Goal: Task Accomplishment & Management: Complete application form

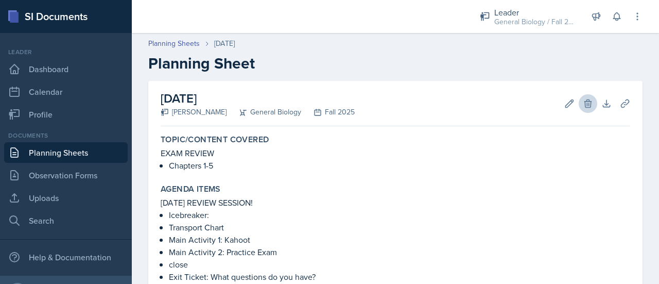
scroll to position [2, 0]
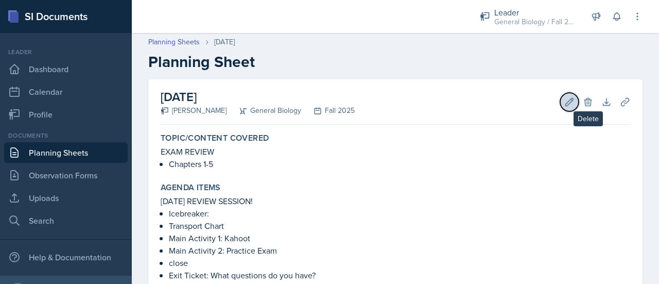
click at [565, 104] on icon at bounding box center [569, 102] width 10 height 10
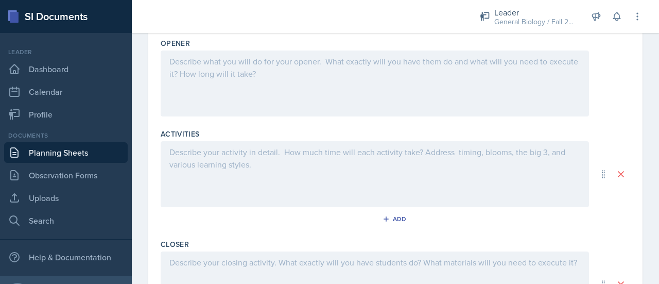
scroll to position [405, 0]
click at [391, 214] on div "Add" at bounding box center [396, 218] width 22 height 8
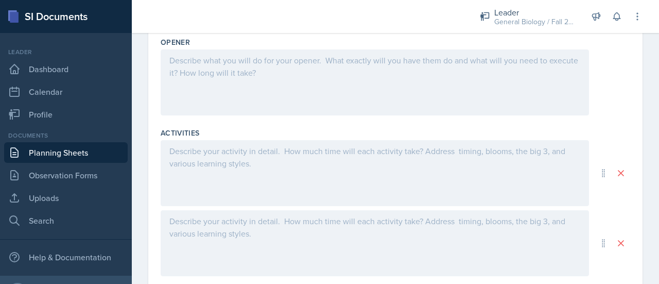
click at [239, 175] on div at bounding box center [375, 173] width 428 height 66
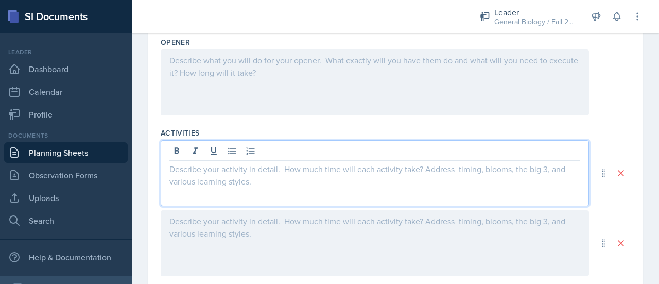
scroll to position [422, 0]
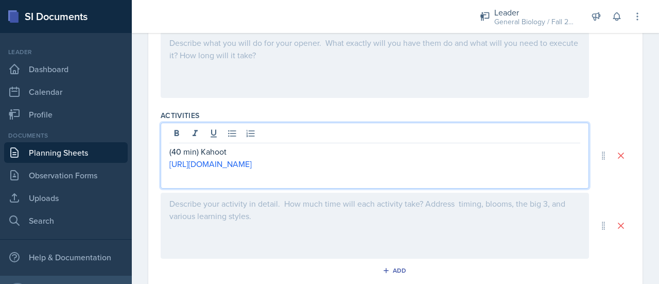
click at [247, 209] on div at bounding box center [375, 226] width 428 height 66
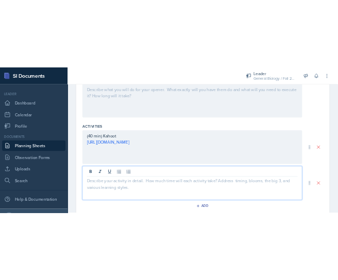
scroll to position [440, 0]
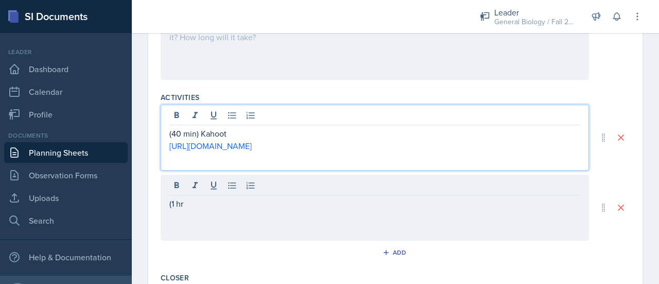
click at [177, 113] on div "(40 min) Kahoot [URL][DOMAIN_NAME]" at bounding box center [375, 138] width 428 height 66
click at [196, 184] on div "(1 hr" at bounding box center [375, 208] width 428 height 66
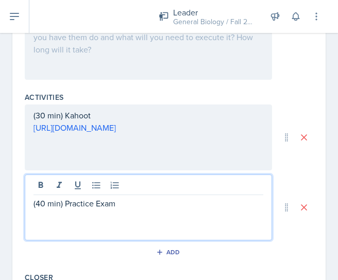
click at [125, 212] on p at bounding box center [148, 216] width 230 height 12
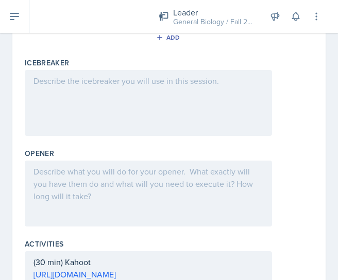
click at [129, 176] on div at bounding box center [148, 194] width 247 height 66
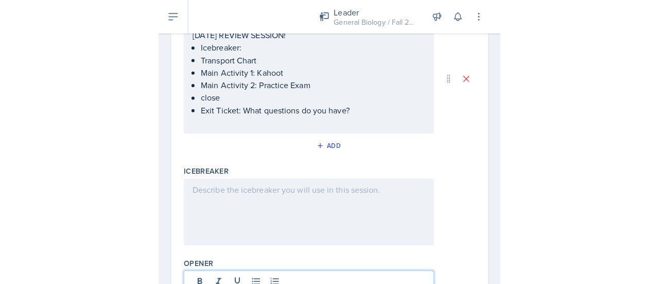
scroll to position [174, 0]
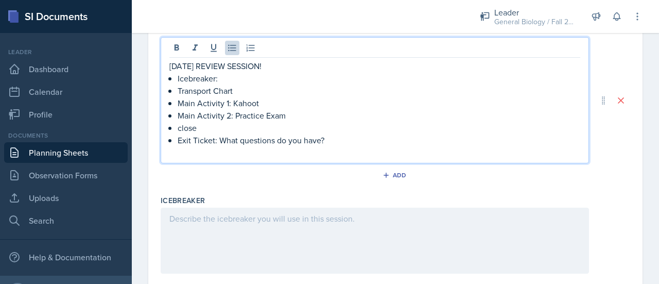
click at [229, 61] on div "[DATE] REVIEW SESSION! Icebreaker: Transport Chart Main Activity 1: Kahoot Main…" at bounding box center [374, 109] width 411 height 99
click at [227, 76] on p "Icebreaker:" at bounding box center [379, 78] width 403 height 12
click at [285, 247] on div at bounding box center [375, 241] width 428 height 66
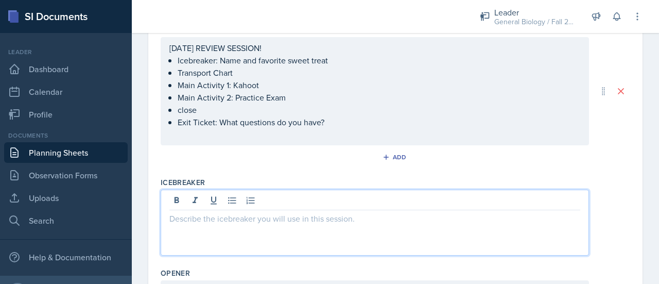
scroll to position [192, 0]
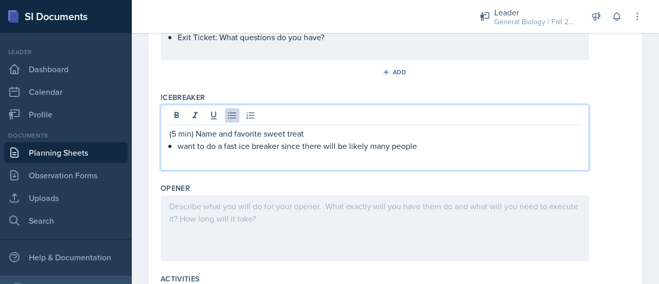
click at [254, 226] on div at bounding box center [375, 228] width 428 height 66
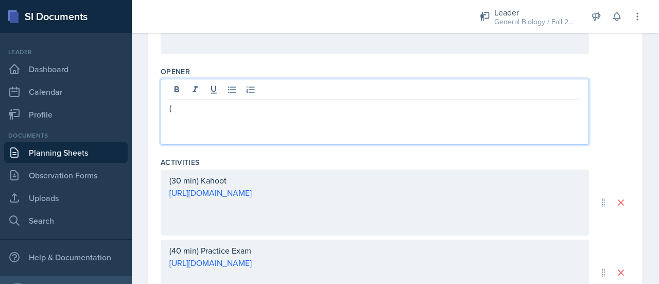
scroll to position [374, 0]
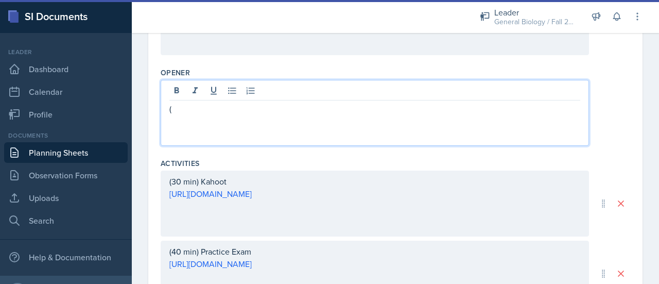
click at [175, 250] on div "(40 min) Practice Exam [URL][DOMAIN_NAME]" at bounding box center [375, 274] width 428 height 66
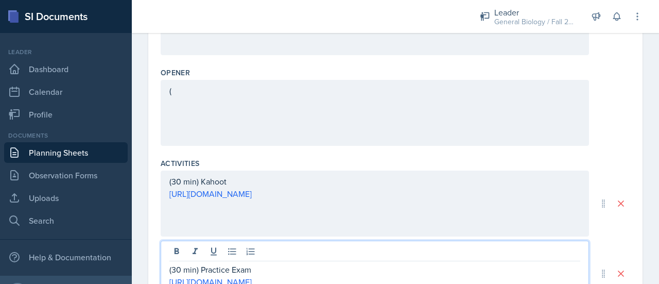
click at [191, 91] on div "(" at bounding box center [375, 113] width 428 height 66
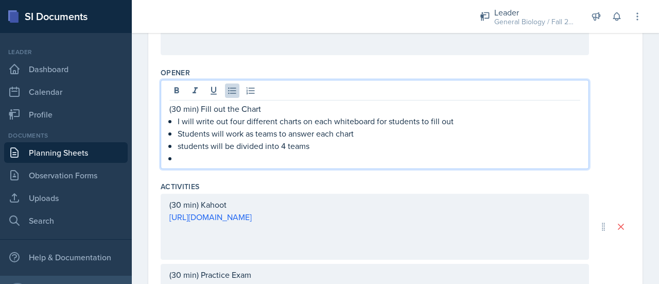
click at [196, 148] on p "students will be divided into 4 teams" at bounding box center [379, 146] width 403 height 12
click at [207, 158] on p at bounding box center [379, 158] width 403 height 12
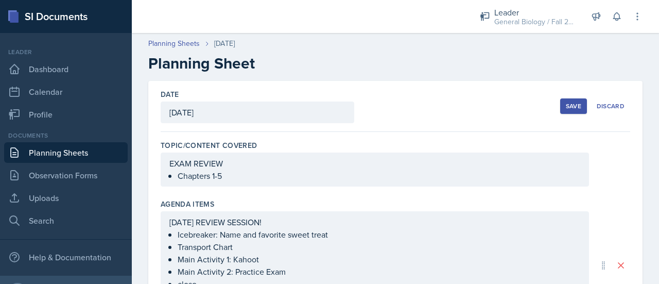
scroll to position [133, 0]
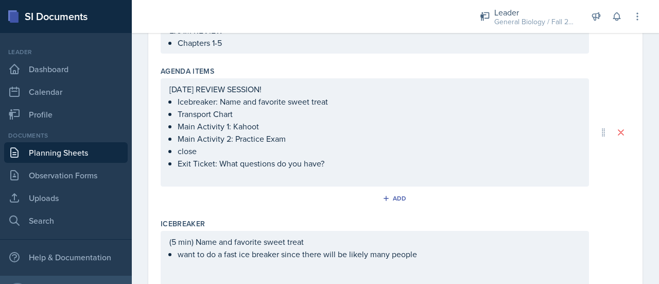
click at [245, 113] on p "Transport Chart" at bounding box center [379, 114] width 403 height 12
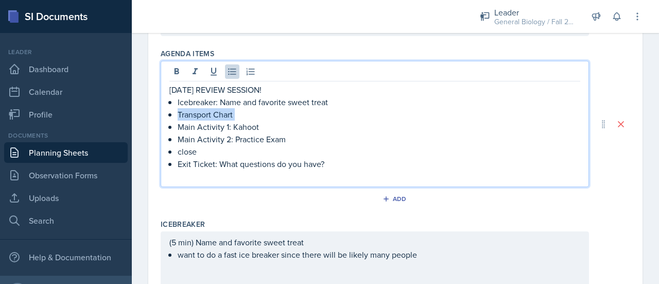
drag, startPoint x: 245, startPoint y: 113, endPoint x: 183, endPoint y: 115, distance: 61.8
click at [183, 115] on p "Transport Chart" at bounding box center [379, 114] width 403 height 12
click at [246, 116] on p "Transport Chart" at bounding box center [379, 114] width 403 height 12
drag, startPoint x: 246, startPoint y: 116, endPoint x: 178, endPoint y: 116, distance: 68.0
click at [178, 116] on p "Transport Chart" at bounding box center [379, 114] width 403 height 12
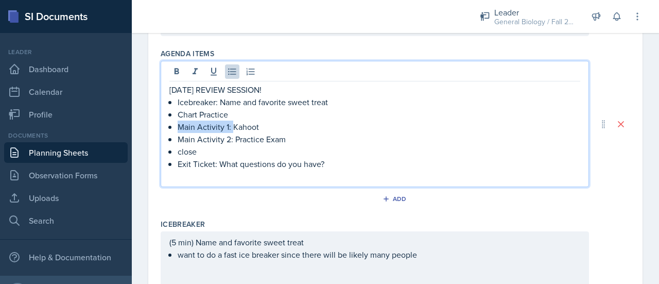
drag, startPoint x: 232, startPoint y: 128, endPoint x: 179, endPoint y: 128, distance: 52.5
click at [179, 128] on p "Main Activity 1: Kahoot" at bounding box center [379, 127] width 403 height 12
drag, startPoint x: 234, startPoint y: 139, endPoint x: 180, endPoint y: 140, distance: 53.6
click at [180, 140] on p "Main Activity 2: Practice Exam" at bounding box center [379, 139] width 403 height 12
drag, startPoint x: 198, startPoint y: 150, endPoint x: 179, endPoint y: 150, distance: 19.6
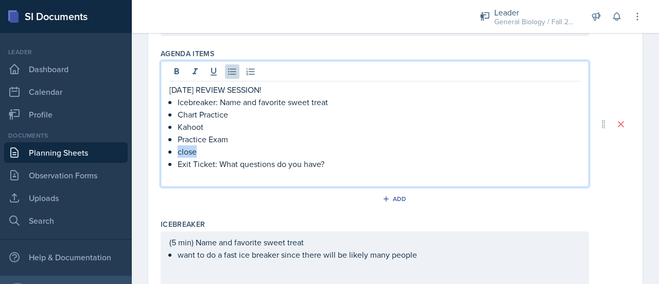
click at [179, 150] on p "close" at bounding box center [379, 151] width 403 height 12
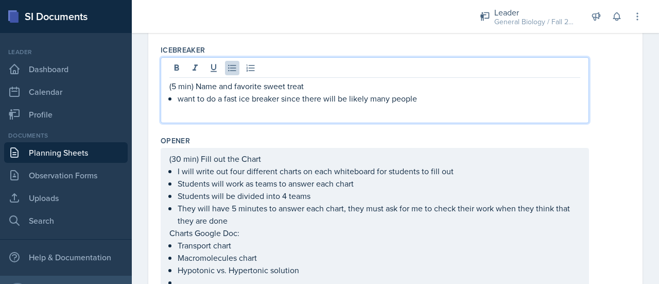
scroll to position [312, 0]
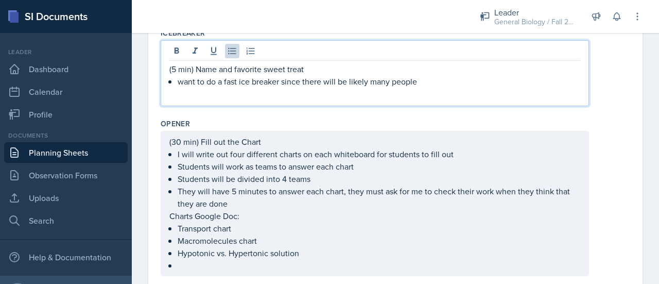
click at [182, 78] on p "want to do a fast ice breaker since there will be likely many people" at bounding box center [379, 81] width 403 height 12
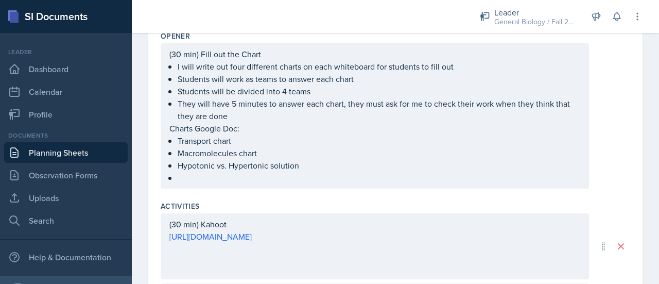
scroll to position [417, 0]
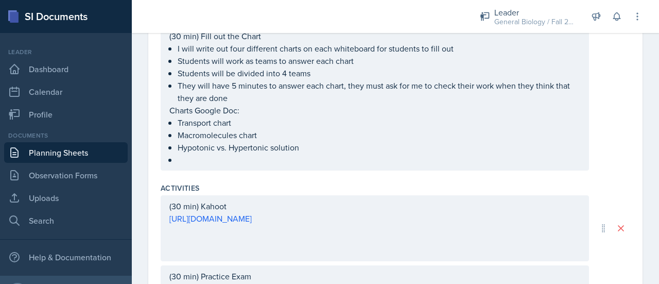
click at [223, 166] on p at bounding box center [379, 159] width 403 height 12
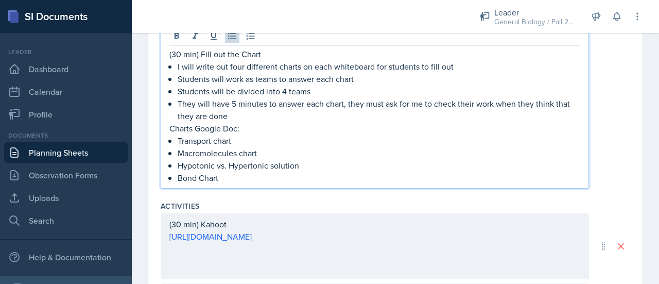
scroll to position [392, 0]
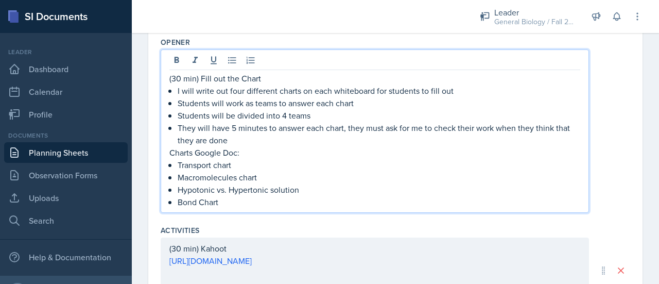
click at [267, 147] on p "Charts Google Doc:" at bounding box center [374, 152] width 411 height 12
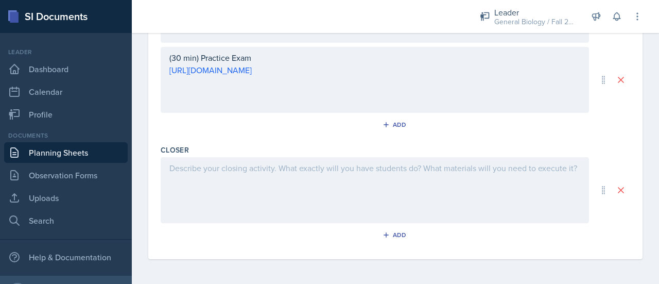
click at [242, 201] on div at bounding box center [375, 190] width 428 height 66
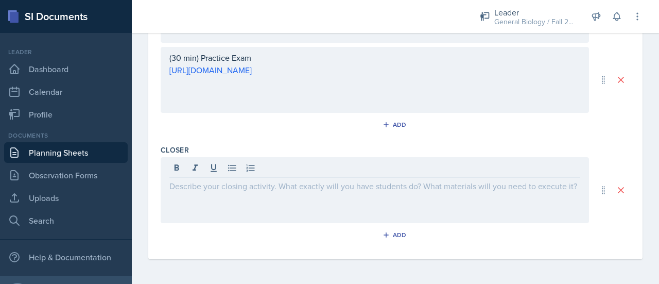
click at [242, 201] on div at bounding box center [375, 190] width 428 height 66
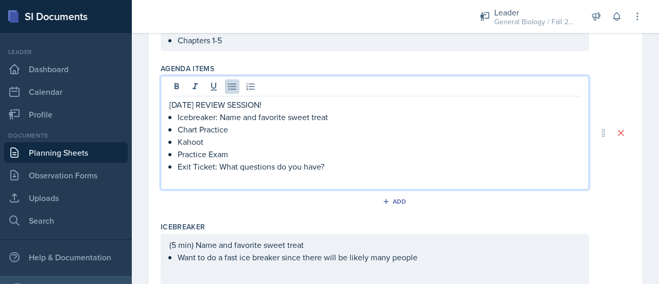
scroll to position [153, 0]
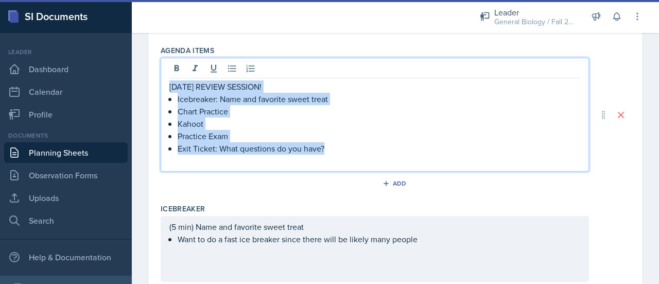
drag, startPoint x: 343, startPoint y: 149, endPoint x: 165, endPoint y: 86, distance: 188.6
click at [165, 86] on div "[DATE] REVIEW SESSION! Icebreaker: Name and favorite sweet treat Chart Practice…" at bounding box center [375, 115] width 428 height 114
copy div "[DATE] REVIEW SESSION! Icebreaker: Name and favorite sweet treat Chart Practice…"
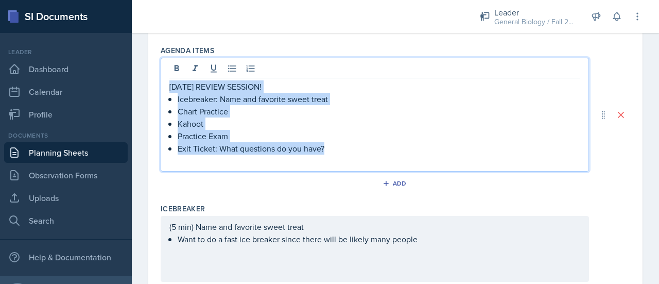
click at [262, 119] on p "Kahoot" at bounding box center [379, 123] width 403 height 12
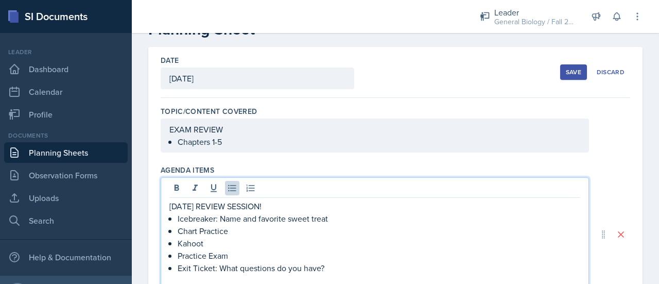
scroll to position [7, 0]
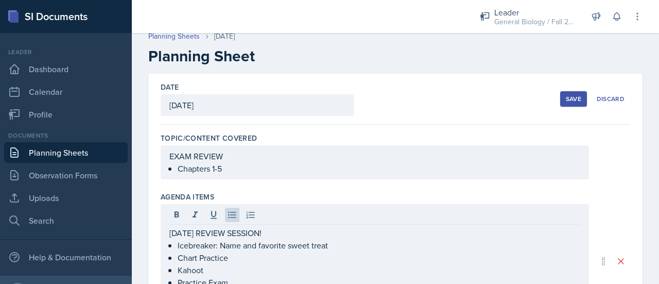
click at [570, 100] on div "Save" at bounding box center [573, 99] width 15 height 8
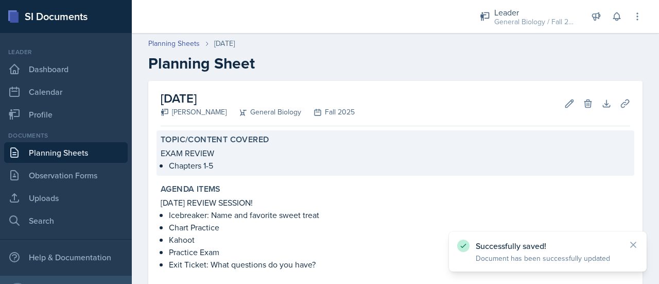
scroll to position [399, 0]
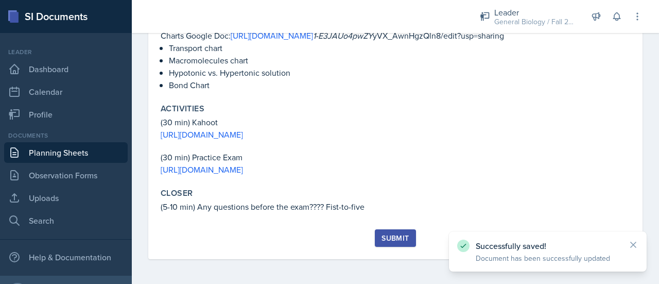
click at [394, 237] on div "Submit" at bounding box center [395, 238] width 27 height 8
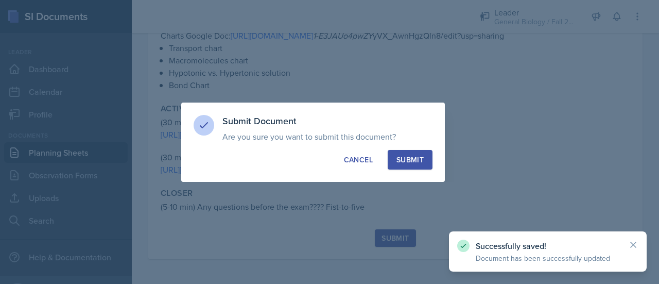
click at [408, 161] on div "Submit" at bounding box center [410, 159] width 27 height 10
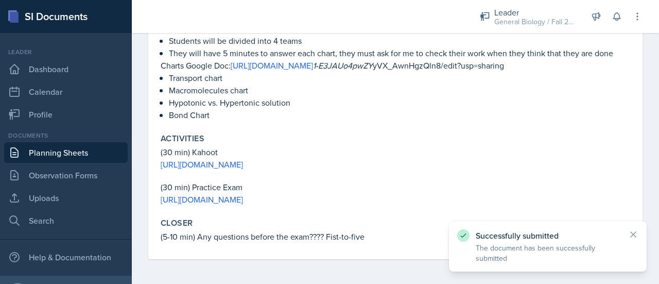
scroll to position [369, 0]
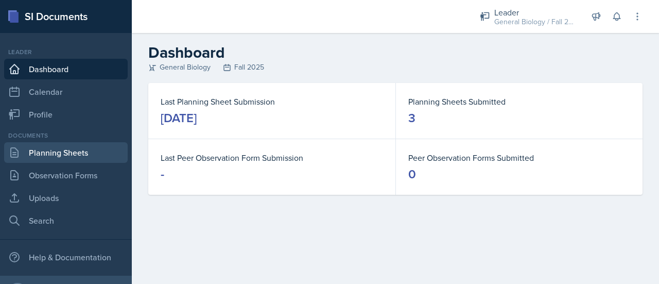
click at [63, 152] on link "Planning Sheets" at bounding box center [66, 152] width 124 height 21
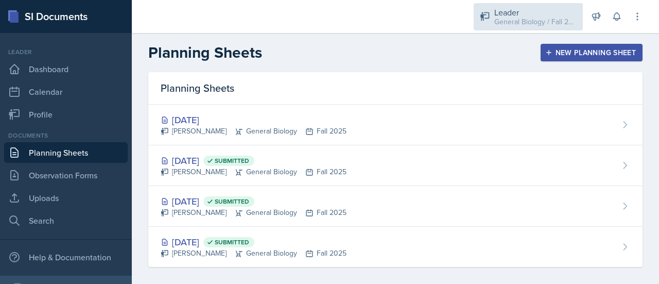
click at [546, 12] on div "Leader" at bounding box center [535, 12] width 82 height 12
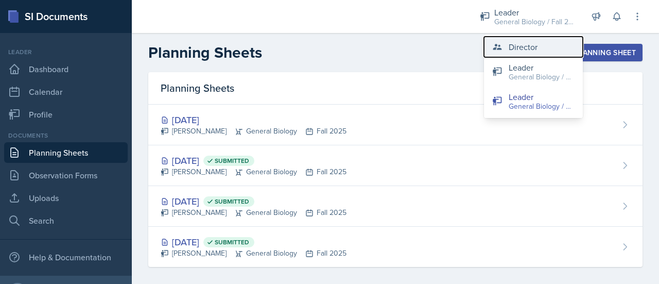
click at [519, 51] on div "Director" at bounding box center [523, 47] width 29 height 12
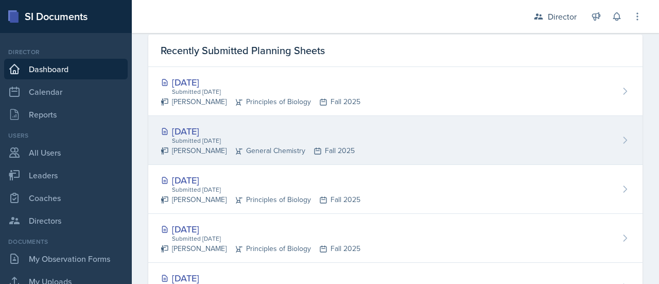
scroll to position [338, 0]
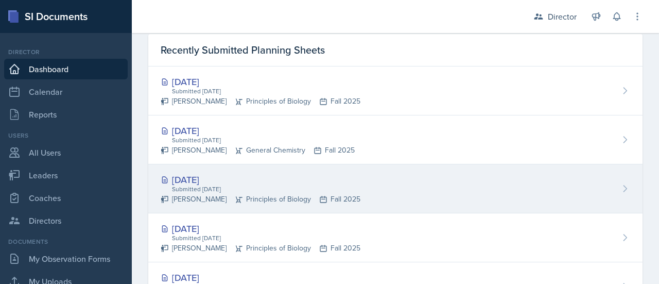
click at [325, 185] on div "Submitted Sep 18th, 2025" at bounding box center [266, 188] width 190 height 9
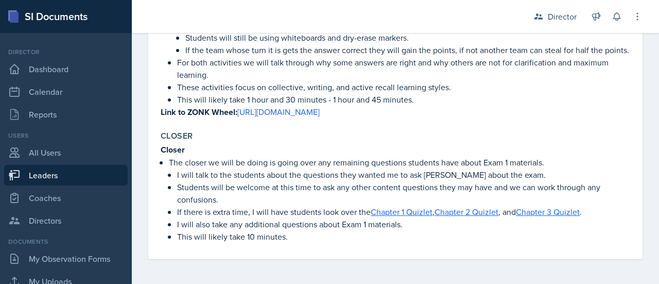
scroll to position [626, 0]
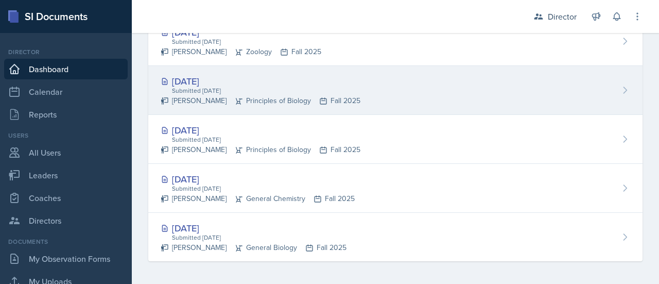
scroll to position [520, 0]
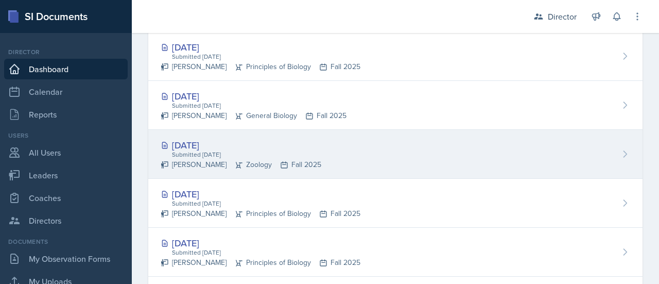
click at [199, 140] on div "[DATE]" at bounding box center [241, 145] width 161 height 14
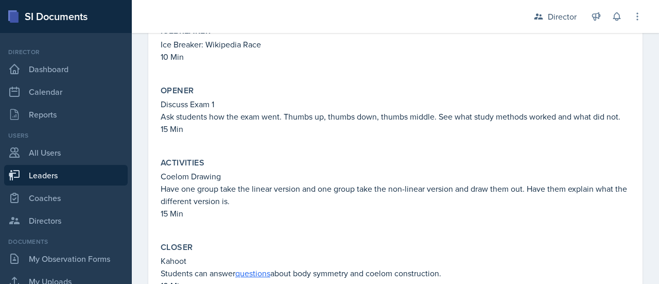
scroll to position [255, 0]
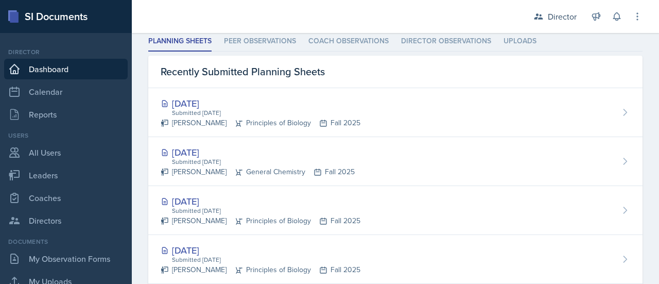
scroll to position [321, 0]
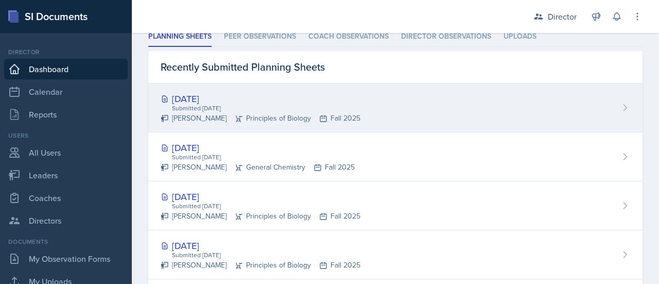
click at [218, 106] on div "Submitted Sep 18th, 2025" at bounding box center [266, 108] width 190 height 9
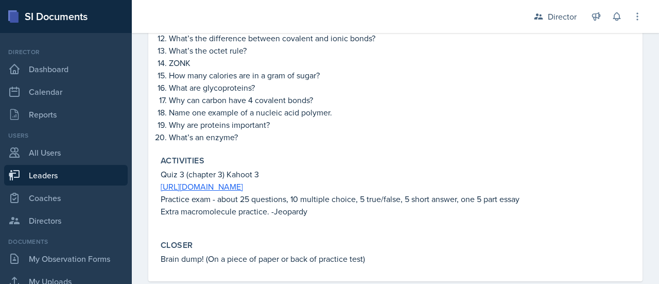
scroll to position [518, 0]
